Goal: Information Seeking & Learning: Understand process/instructions

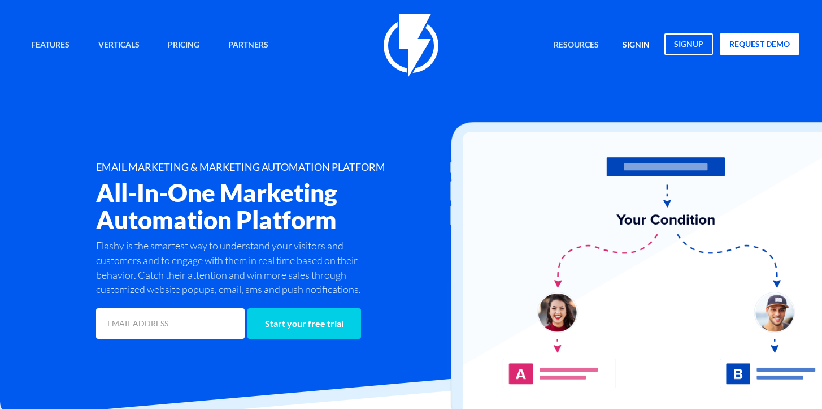
click at [629, 44] on link "signin" at bounding box center [636, 45] width 44 height 24
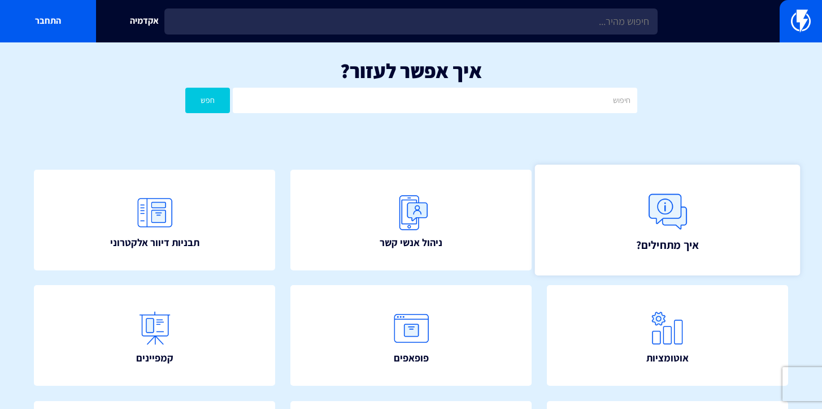
click at [609, 215] on link "איך מתחילים?" at bounding box center [668, 219] width 266 height 111
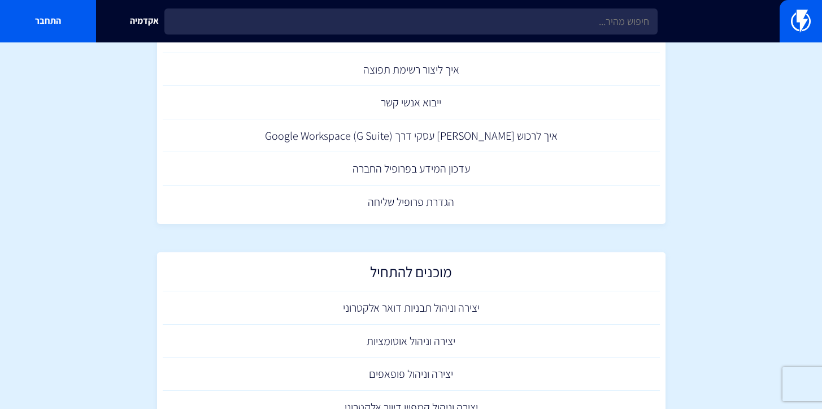
scroll to position [676, 0]
